Goal: Information Seeking & Learning: Find specific fact

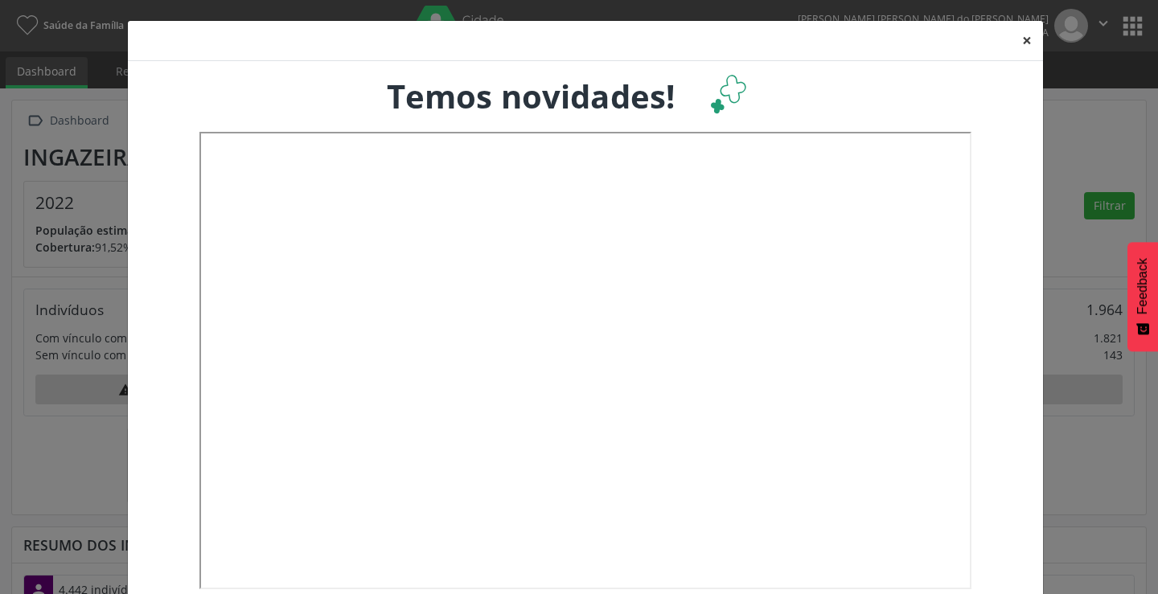
scroll to position [803975, 803864]
click at [1016, 39] on button "×" at bounding box center [1027, 40] width 32 height 39
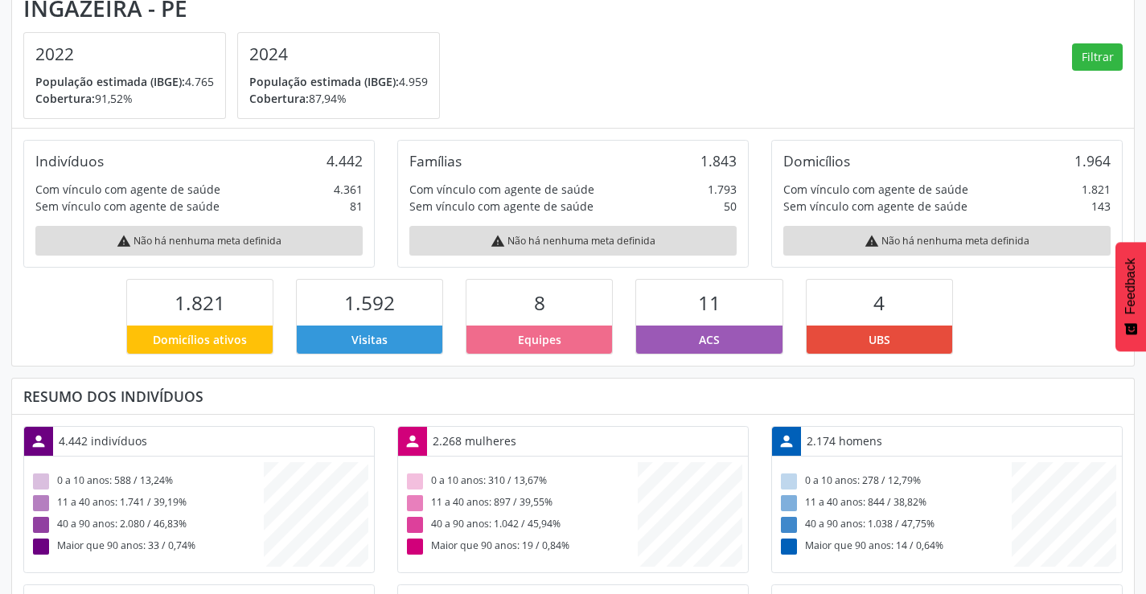
scroll to position [0, 0]
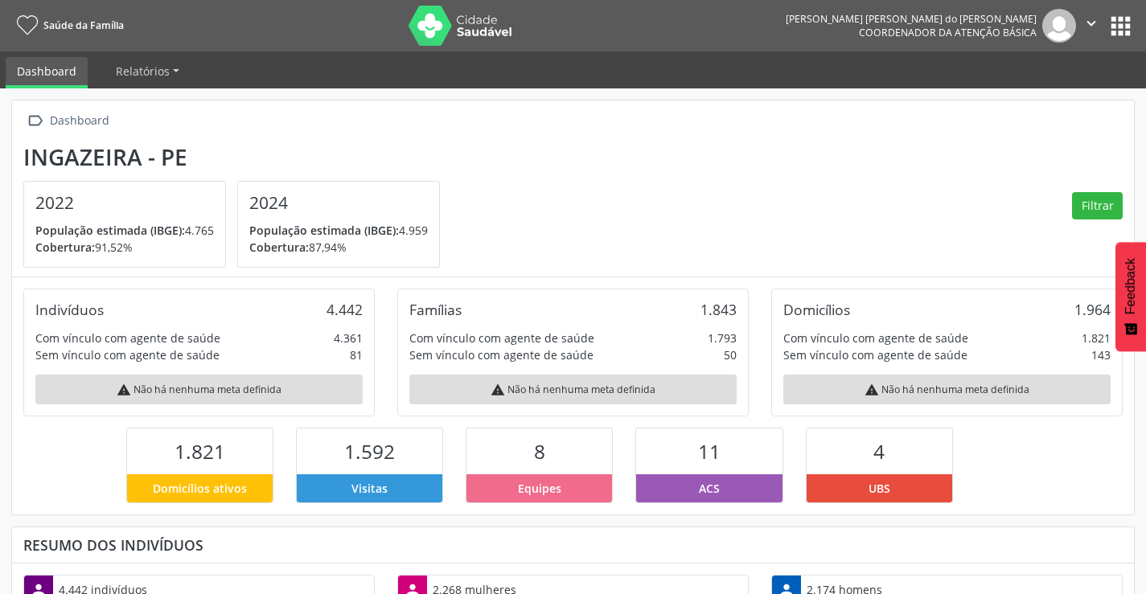
click at [1116, 27] on button "apps" at bounding box center [1121, 26] width 28 height 28
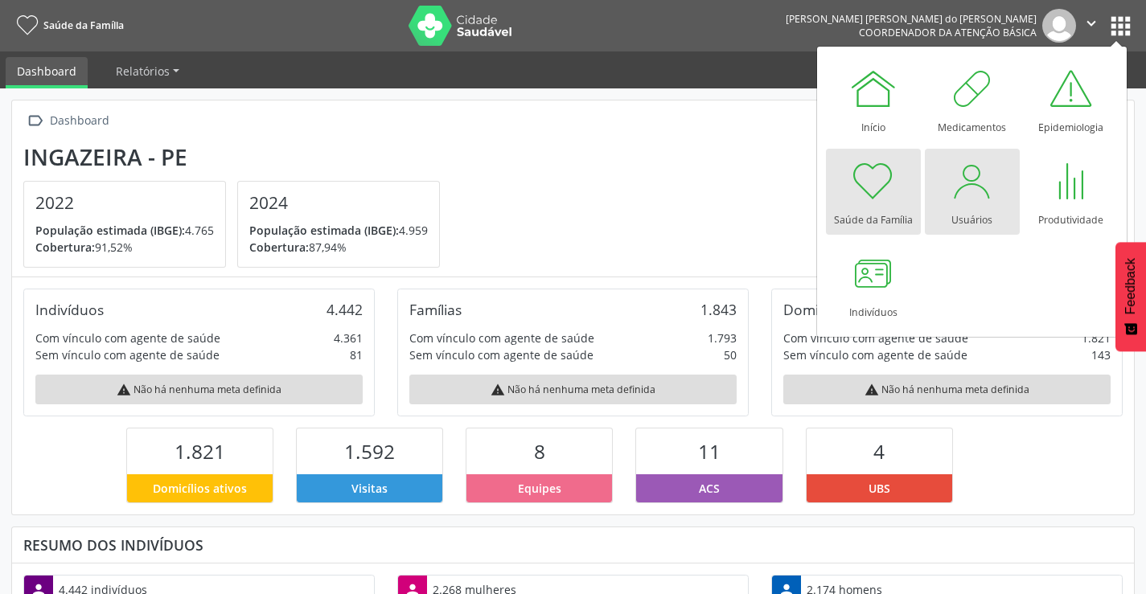
click at [960, 203] on div at bounding box center [972, 181] width 48 height 48
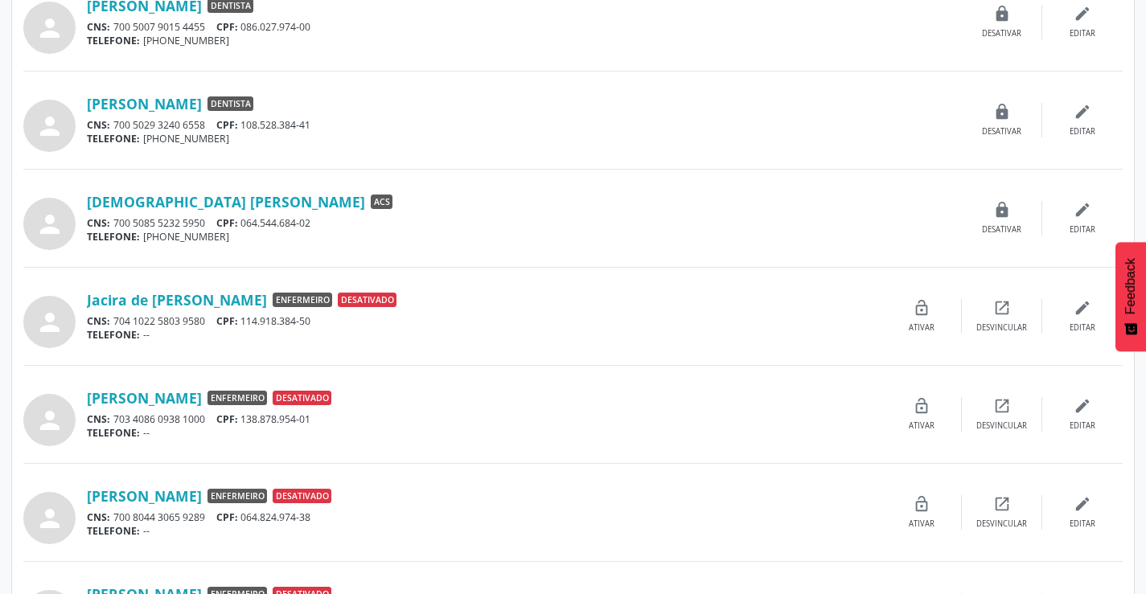
scroll to position [1293, 0]
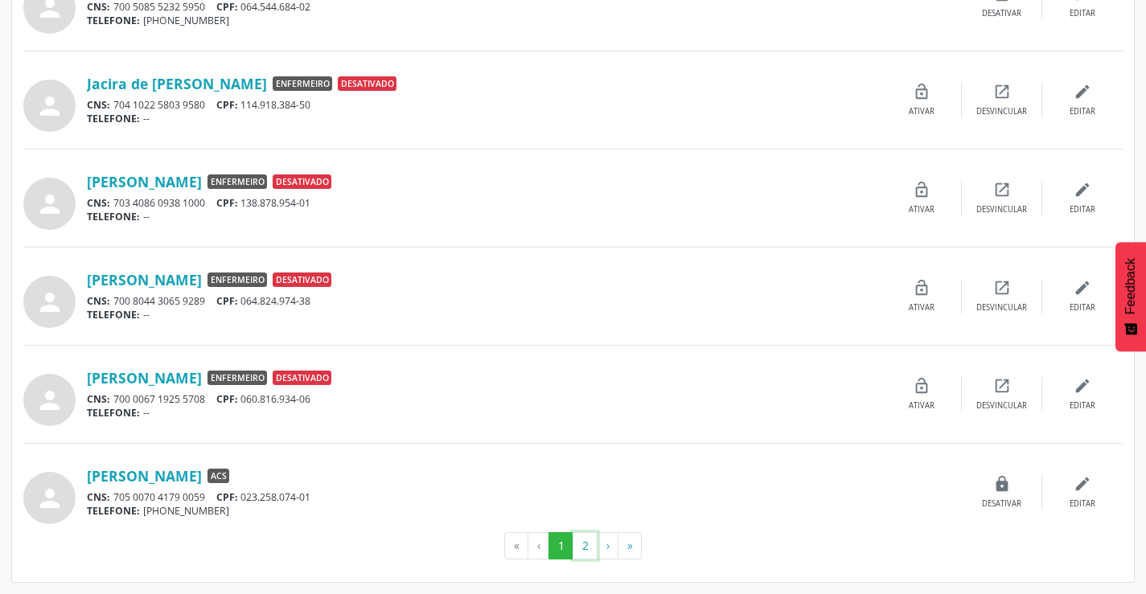
drag, startPoint x: 576, startPoint y: 544, endPoint x: 590, endPoint y: 540, distance: 14.3
click at [590, 540] on button "2" at bounding box center [585, 545] width 25 height 27
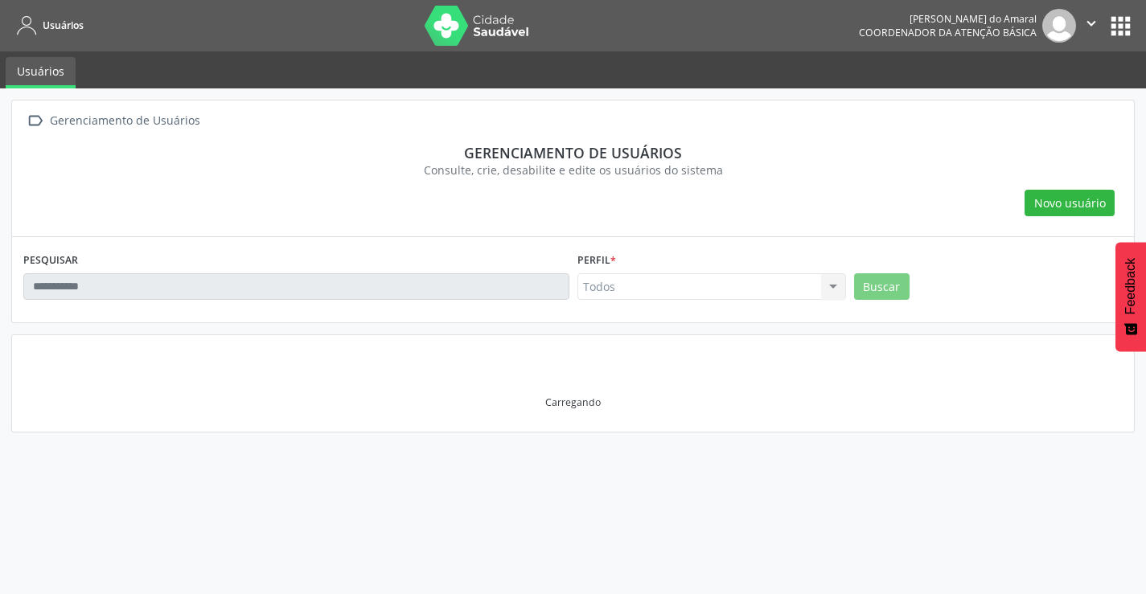
scroll to position [0, 0]
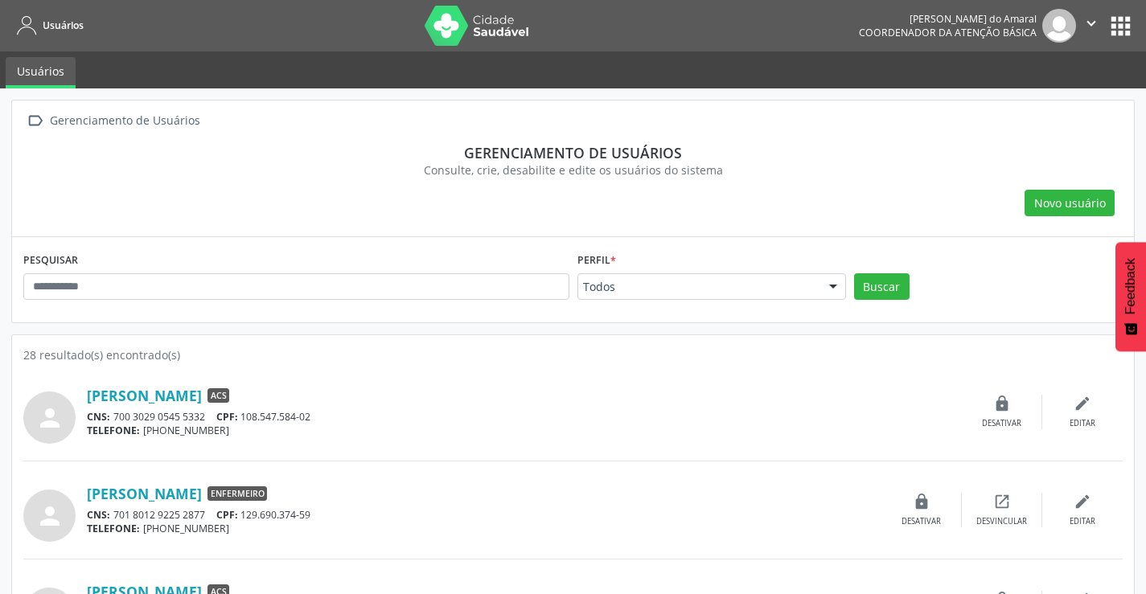
click at [1122, 27] on button "apps" at bounding box center [1121, 26] width 28 height 28
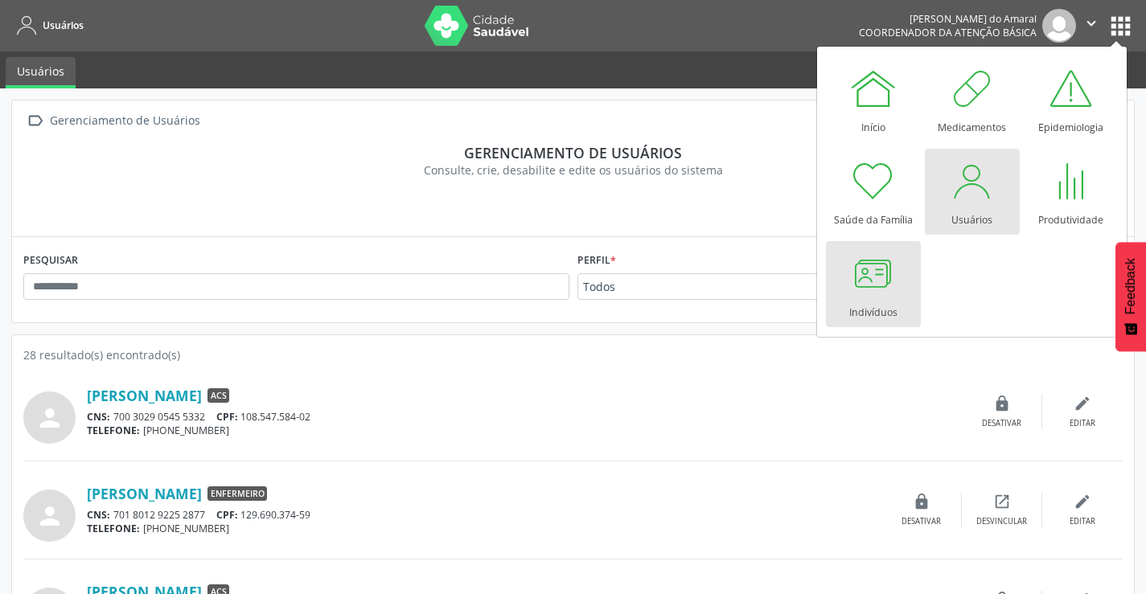
click at [885, 296] on div at bounding box center [873, 273] width 48 height 48
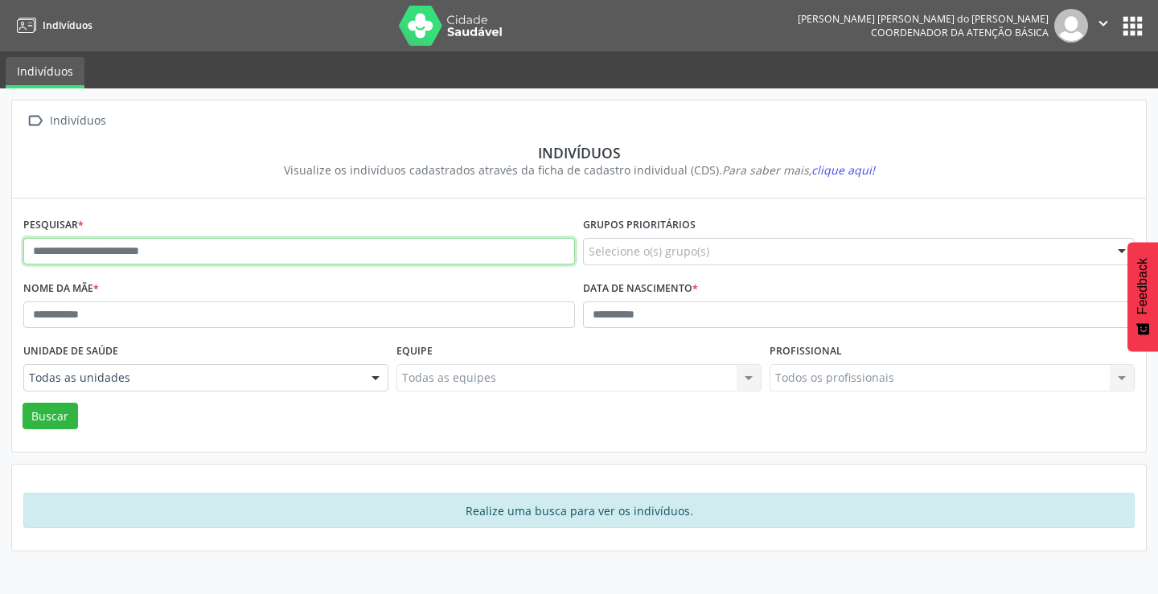
click at [270, 259] on input "text" at bounding box center [299, 251] width 552 height 27
click at [23, 403] on button "Buscar" at bounding box center [50, 416] width 55 height 27
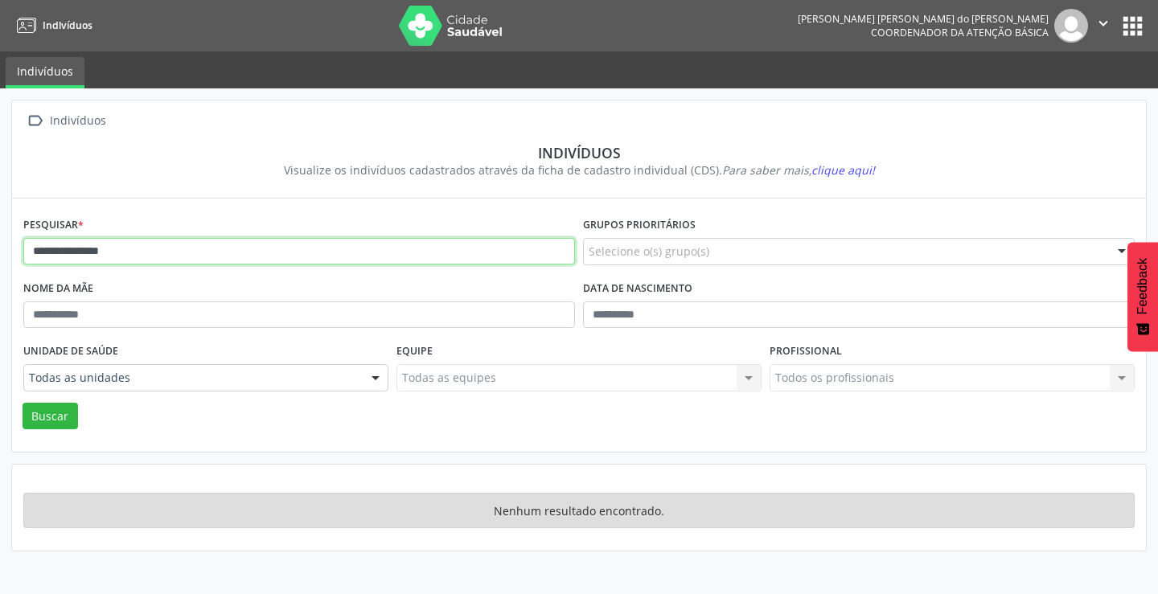
drag, startPoint x: 121, startPoint y: 250, endPoint x: 71, endPoint y: 257, distance: 51.2
click at [71, 257] on input "**********" at bounding box center [299, 251] width 552 height 27
type input "******"
click at [23, 403] on button "Buscar" at bounding box center [50, 416] width 55 height 27
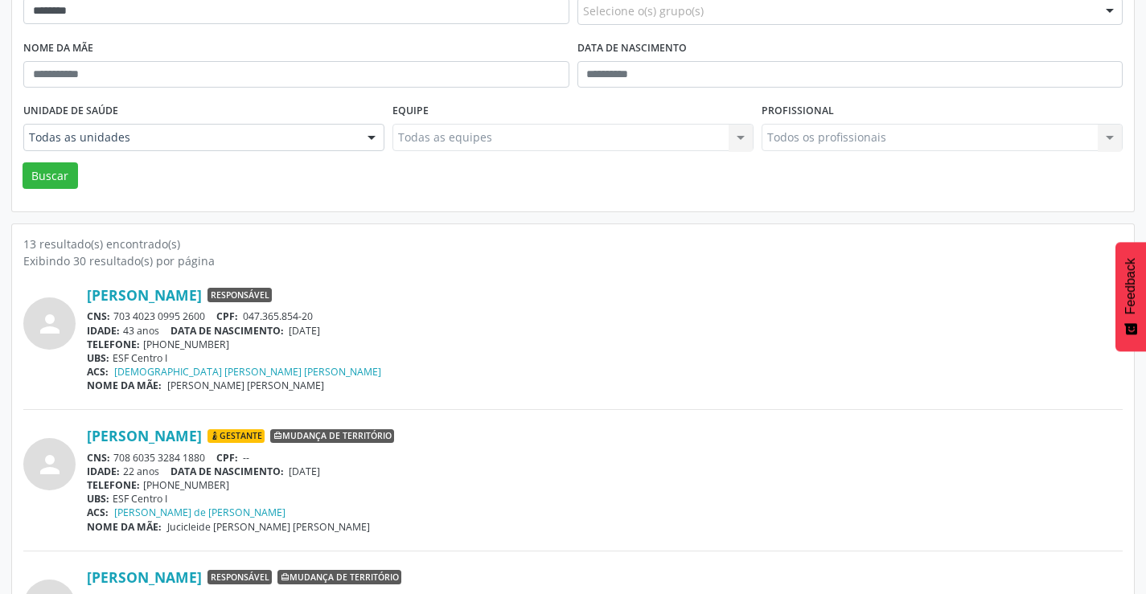
scroll to position [241, 0]
click at [156, 292] on link "Eliane Carvalho Leite" at bounding box center [144, 295] width 115 height 18
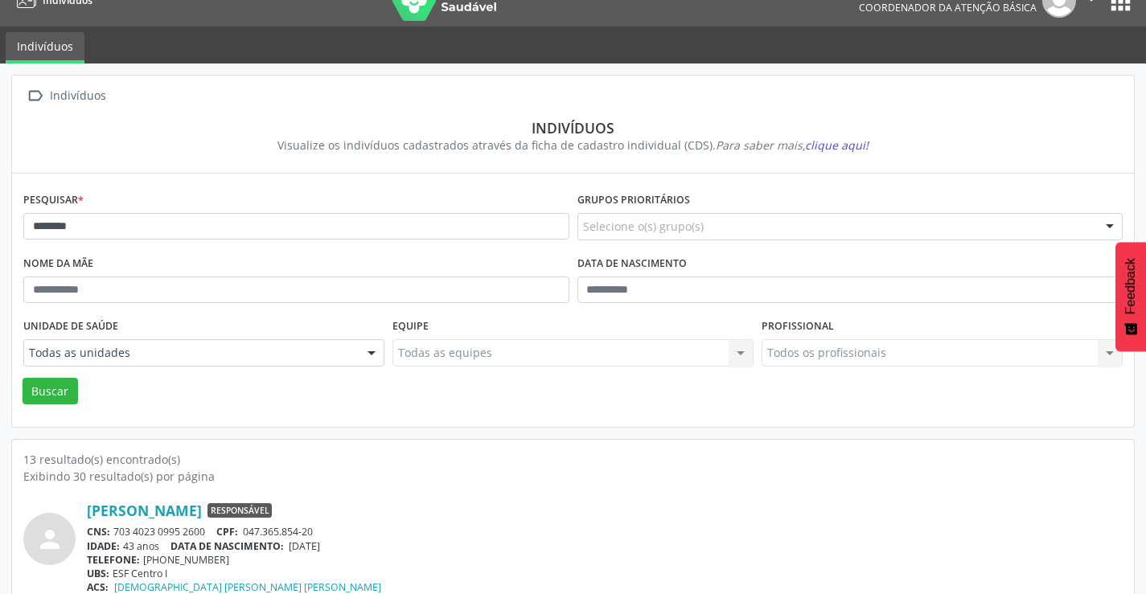
scroll to position [0, 0]
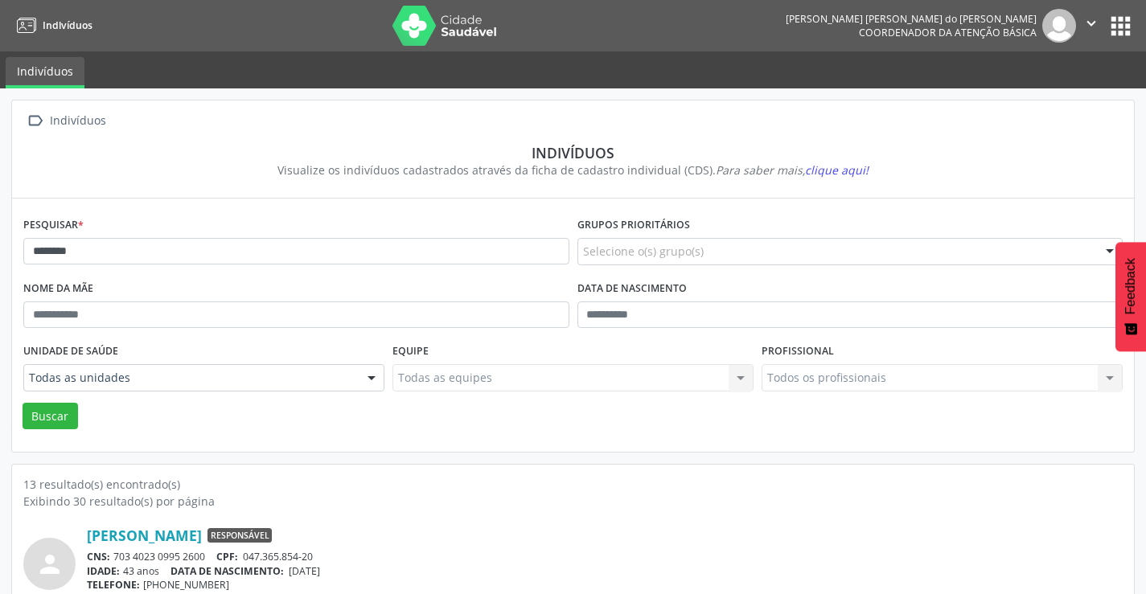
click at [1118, 31] on button "apps" at bounding box center [1121, 26] width 28 height 28
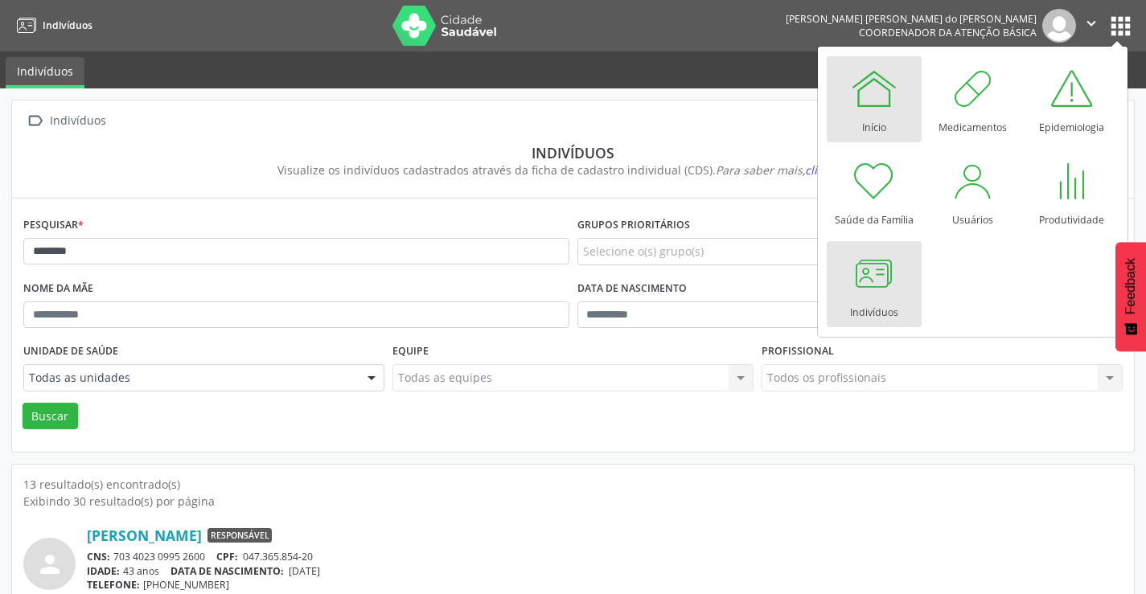
click at [863, 109] on div at bounding box center [874, 88] width 48 height 48
